Goal: Book appointment/travel/reservation

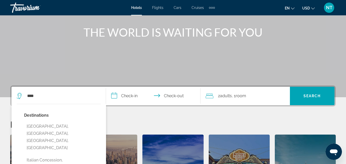
click at [28, 11] on div "Travorium" at bounding box center [35, 7] width 51 height 13
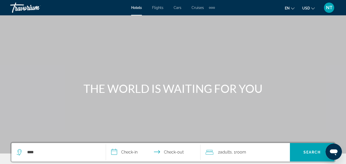
click at [33, 9] on div "Travorium" at bounding box center [35, 7] width 51 height 13
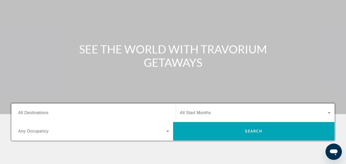
scroll to position [102, 0]
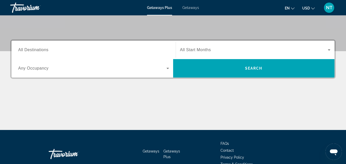
click at [34, 46] on div "Search widget" at bounding box center [93, 50] width 151 height 15
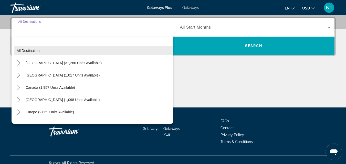
scroll to position [125, 0]
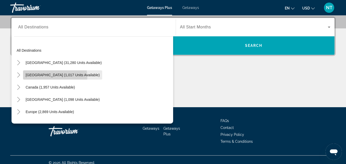
click at [55, 77] on span "[GEOGRAPHIC_DATA] (1,017 units available)" at bounding box center [63, 75] width 74 height 4
type input "**********"
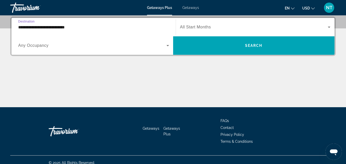
click at [255, 28] on span "Search widget" at bounding box center [254, 27] width 148 height 6
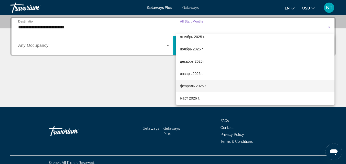
scroll to position [26, 0]
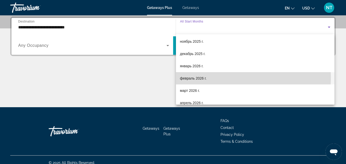
click at [205, 77] on span "февраль 2026 г." at bounding box center [193, 78] width 27 height 6
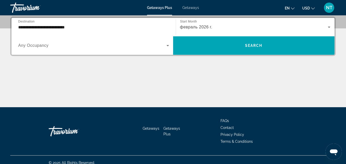
click at [225, 55] on div "**********" at bounding box center [173, 36] width 326 height 39
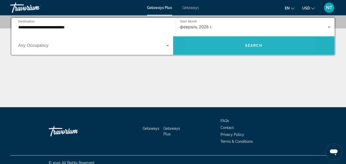
click at [227, 48] on span "Search widget" at bounding box center [254, 45] width 162 height 12
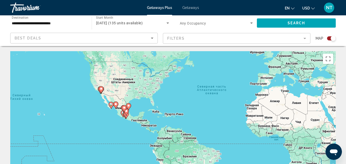
drag, startPoint x: 111, startPoint y: 125, endPoint x: 167, endPoint y: 97, distance: 62.7
click at [167, 97] on div "Чтобы активировать перетаскивание с помощью клавиатуры, нажмите Alt + Ввод. Пос…" at bounding box center [173, 128] width 326 height 154
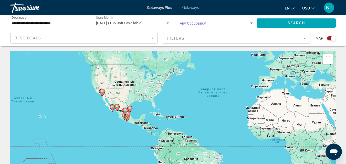
click at [247, 23] on span "Search widget" at bounding box center [215, 23] width 71 height 6
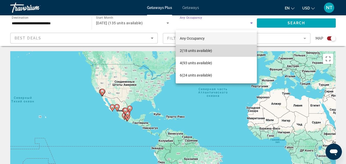
click at [207, 51] on span "2 (18 units available)" at bounding box center [196, 51] width 32 height 6
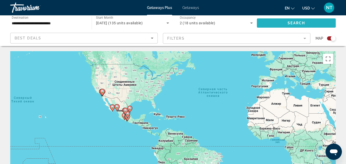
click at [296, 22] on span "Search" at bounding box center [296, 23] width 17 height 4
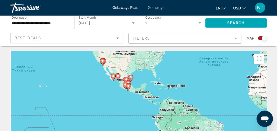
drag, startPoint x: 104, startPoint y: 107, endPoint x: 139, endPoint y: 77, distance: 46.3
click at [139, 77] on div "Чтобы активировать перетаскивание с помощью клавиатуры, нажмите Alt + Ввод. Пос…" at bounding box center [138, 128] width 256 height 154
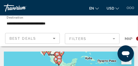
click at [131, 20] on div "Occupancy Any Occupancy 2 Search" at bounding box center [123, 22] width 48 height 15
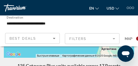
scroll to position [99, 0]
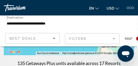
click at [114, 26] on div "Occupancy Any Occupancy 2 Search" at bounding box center [123, 22] width 48 height 15
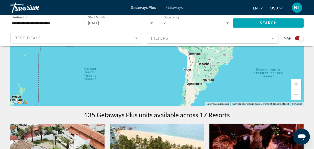
drag, startPoint x: 228, startPoint y: 88, endPoint x: 220, endPoint y: 112, distance: 25.9
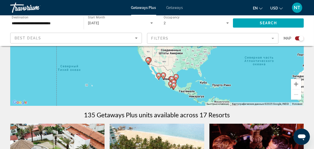
drag, startPoint x: 74, startPoint y: 85, endPoint x: 128, endPoint y: 112, distance: 60.6
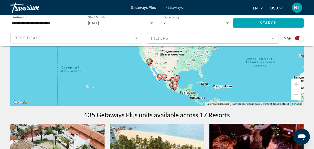
click at [296, 84] on button "Увеличить" at bounding box center [296, 84] width 10 height 10
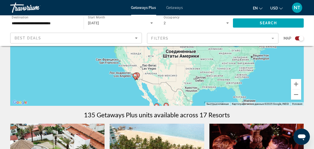
drag, startPoint x: 264, startPoint y: 76, endPoint x: 257, endPoint y: 59, distance: 17.9
click at [257, 59] on div "Чтобы активировать перетаскивание с помощью клавиатуры, нажмите Alt + Ввод. Пос…" at bounding box center [157, 29] width 294 height 154
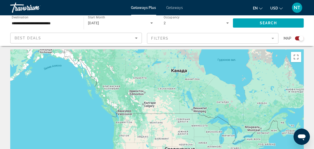
scroll to position [0, 0]
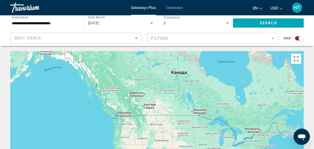
drag, startPoint x: 293, startPoint y: 58, endPoint x: 295, endPoint y: 77, distance: 18.5
click at [294, 58] on button "Включить полноэкранный режим" at bounding box center [296, 59] width 10 height 10
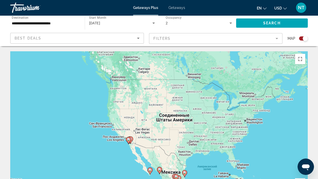
drag, startPoint x: 235, startPoint y: 108, endPoint x: 225, endPoint y: 70, distance: 39.3
click at [225, 70] on div "Чтобы активировать перетаскивание с помощью клавиатуры, нажмите Alt + Ввод. Пос…" at bounding box center [159, 128] width 298 height 154
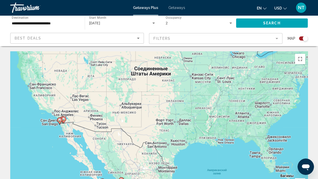
drag, startPoint x: 233, startPoint y: 115, endPoint x: 199, endPoint y: 80, distance: 49.3
click at [198, 87] on div "Чтобы активировать перетаскивание с помощью клавиатуры, нажмите Alt + Ввод. Пос…" at bounding box center [159, 128] width 298 height 154
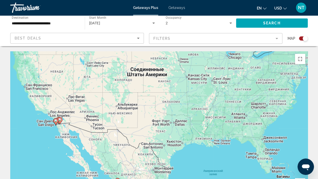
drag, startPoint x: 99, startPoint y: 143, endPoint x: 95, endPoint y: 144, distance: 4.0
click at [97, 164] on image "Main content" at bounding box center [98, 181] width 3 height 3
click at [99, 164] on image "Main content" at bounding box center [98, 181] width 3 height 3
click at [98, 164] on image "Main content" at bounding box center [98, 181] width 3 height 3
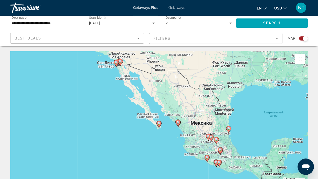
click at [157, 121] on g "Main content" at bounding box center [158, 124] width 5 height 7
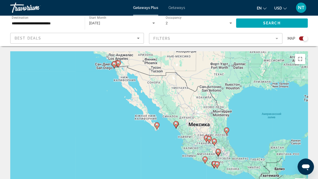
click at [176, 121] on icon "Main content" at bounding box center [176, 124] width 5 height 7
type input "**********"
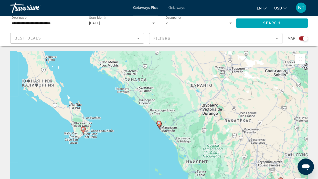
click at [159, 122] on image "Main content" at bounding box center [159, 123] width 3 height 3
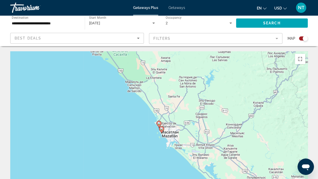
click at [161, 127] on image "Main content" at bounding box center [161, 128] width 3 height 3
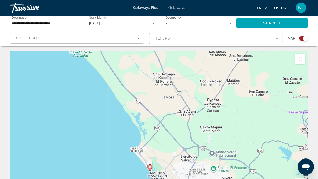
click at [149, 164] on image "Main content" at bounding box center [149, 166] width 3 height 3
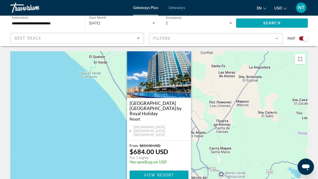
click at [186, 47] on button "Закрыть" at bounding box center [187, 51] width 8 height 8
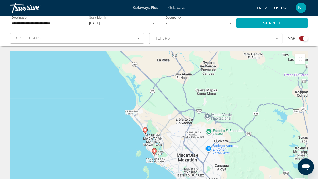
drag, startPoint x: 222, startPoint y: 100, endPoint x: 194, endPoint y: 84, distance: 32.1
click at [210, 67] on div "Чтобы активировать перетаскивание с помощью клавиатуры, нажмите Alt + Ввод. Пос…" at bounding box center [159, 128] width 298 height 154
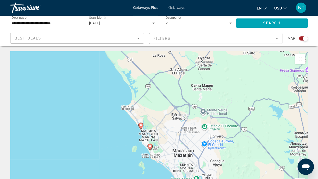
click at [149, 144] on image "Main content" at bounding box center [150, 145] width 3 height 3
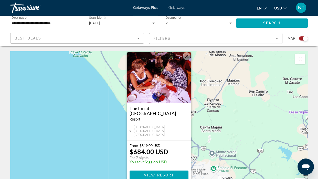
click at [189, 52] on button "Закрыть" at bounding box center [187, 56] width 8 height 8
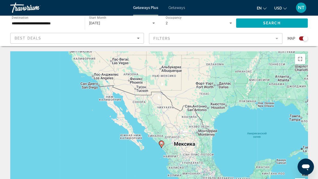
drag, startPoint x: 196, startPoint y: 103, endPoint x: 195, endPoint y: 109, distance: 5.9
click at [195, 111] on div "Чтобы активировать перетаскивание с помощью клавиатуры, нажмите Alt + Ввод. Пос…" at bounding box center [159, 128] width 298 height 154
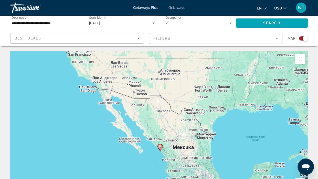
click at [305, 54] on button "Включить полноэкранный режим" at bounding box center [300, 59] width 10 height 10
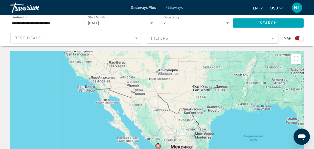
drag, startPoint x: 311, startPoint y: 80, endPoint x: 306, endPoint y: 83, distance: 5.5
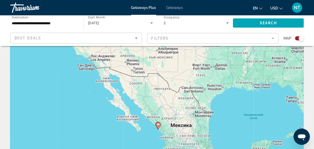
scroll to position [46, 0]
